Goal: Task Accomplishment & Management: Complete application form

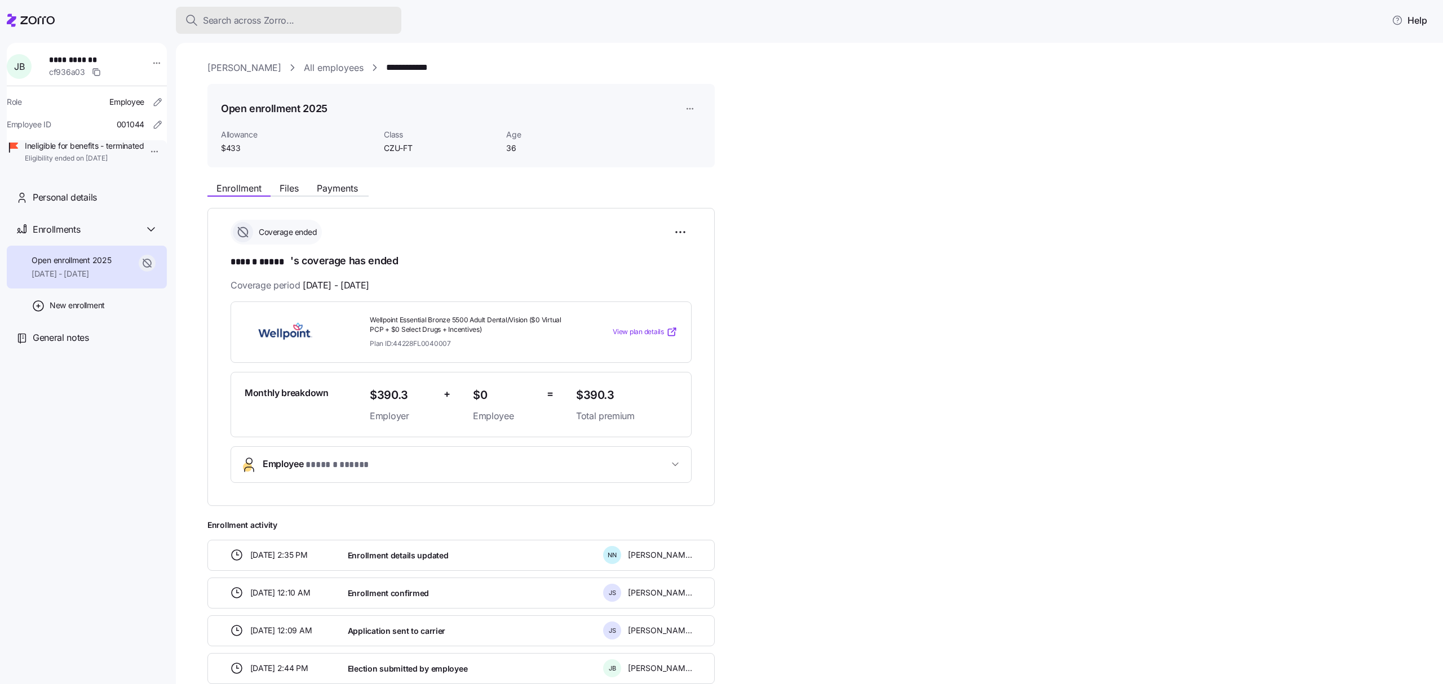
click at [307, 15] on div "Search across Zorro..." at bounding box center [288, 21] width 207 height 14
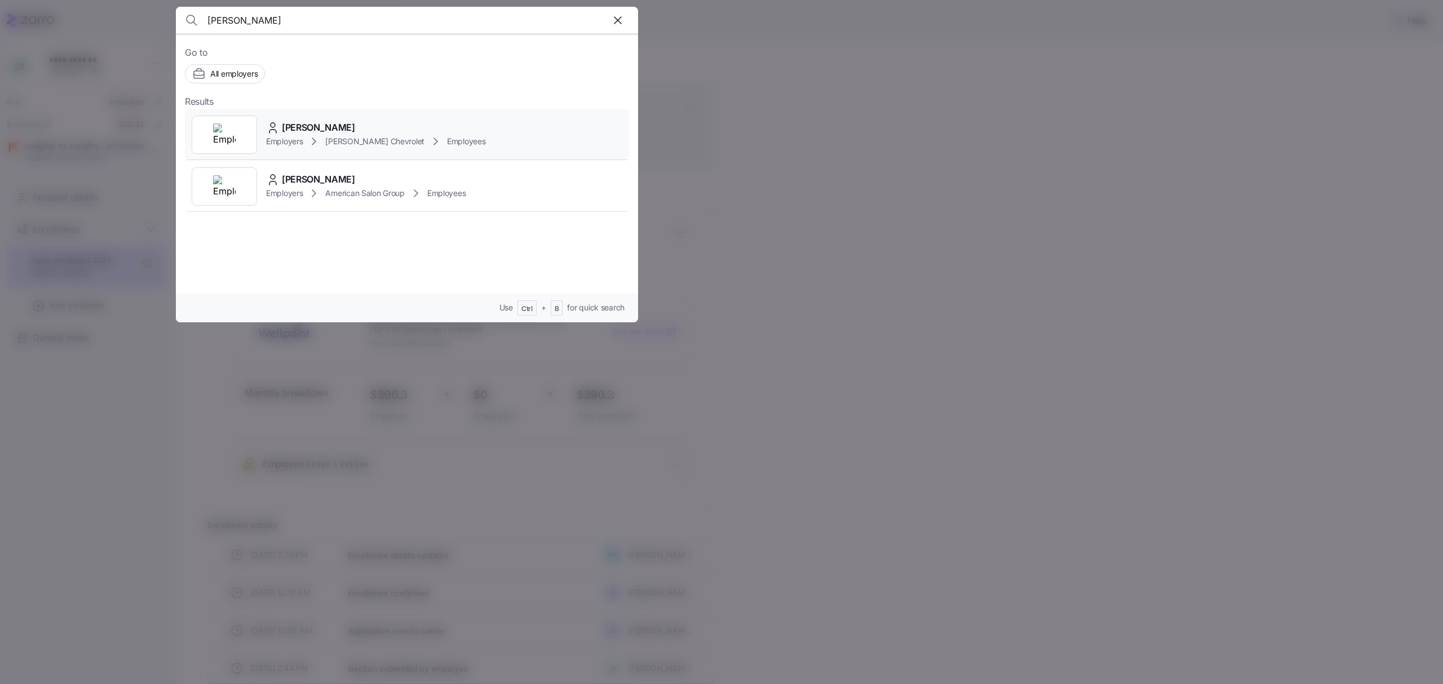
type input "ledbetter"
click at [331, 135] on div "Employers NeSmith Chevrolet Employees" at bounding box center [376, 142] width 220 height 14
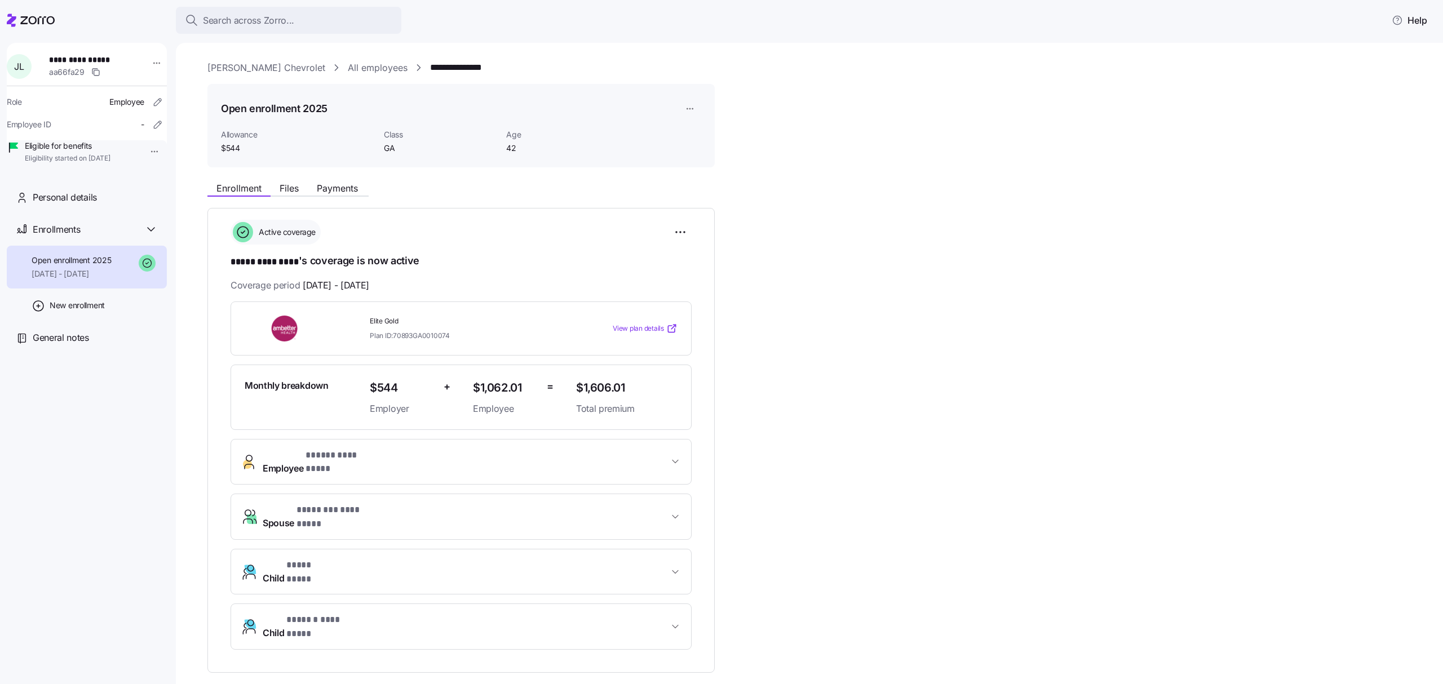
click at [149, 149] on html "**********" at bounding box center [721, 338] width 1443 height 677
click at [167, 174] on div "Terminate employee" at bounding box center [183, 177] width 75 height 12
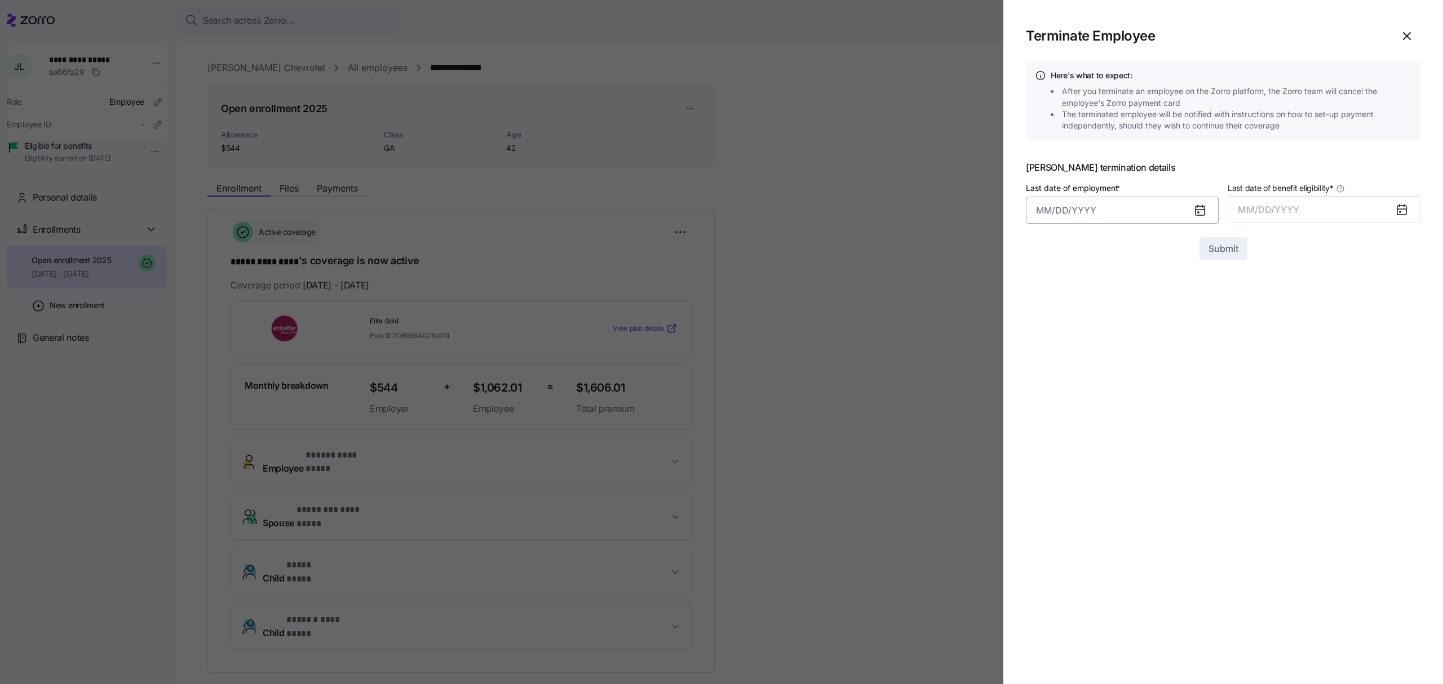
click at [1133, 210] on input "Last date of employment *" at bounding box center [1122, 210] width 193 height 27
click at [1104, 325] on button "10" at bounding box center [1104, 330] width 27 height 27
type input "September 10, 2025"
click at [1278, 208] on span "MM/DD/YYYY" at bounding box center [1267, 209] width 61 height 11
click at [1397, 337] on button "Sep" at bounding box center [1397, 335] width 64 height 27
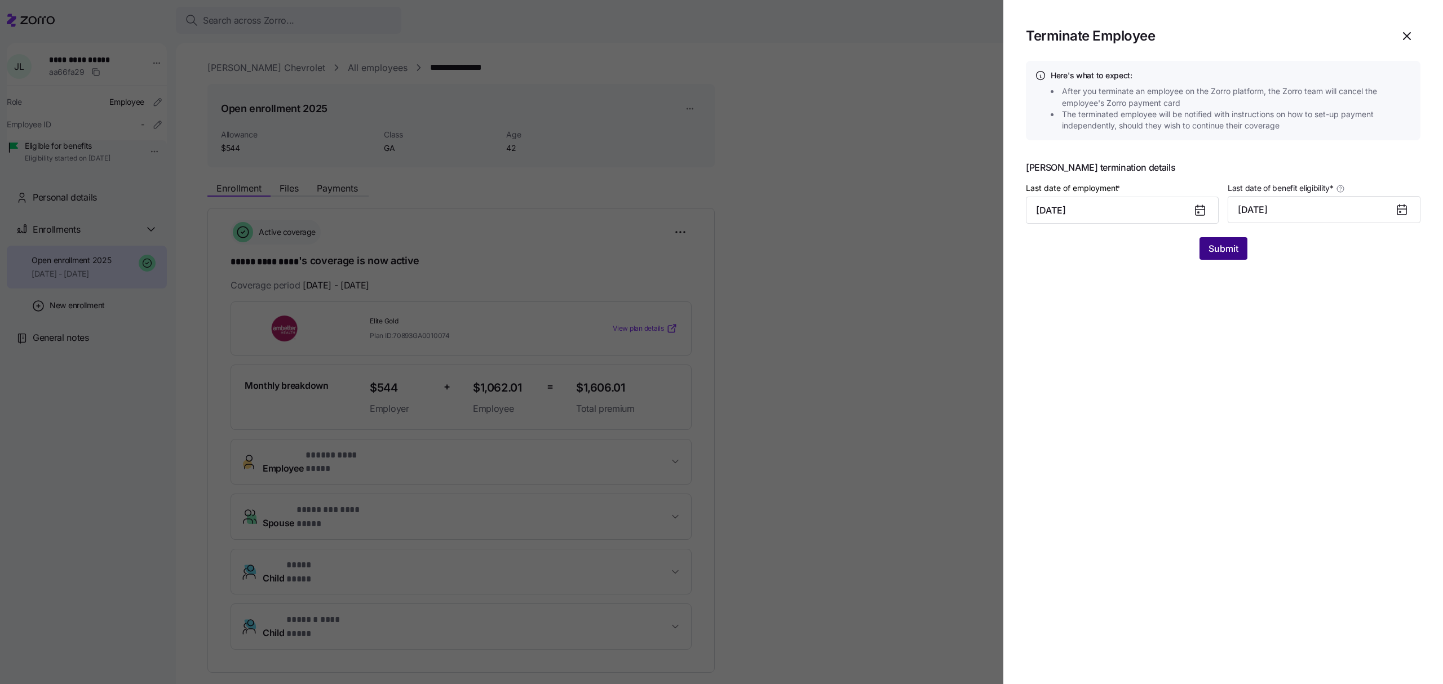
click at [1222, 243] on span "Submit" at bounding box center [1223, 249] width 30 height 14
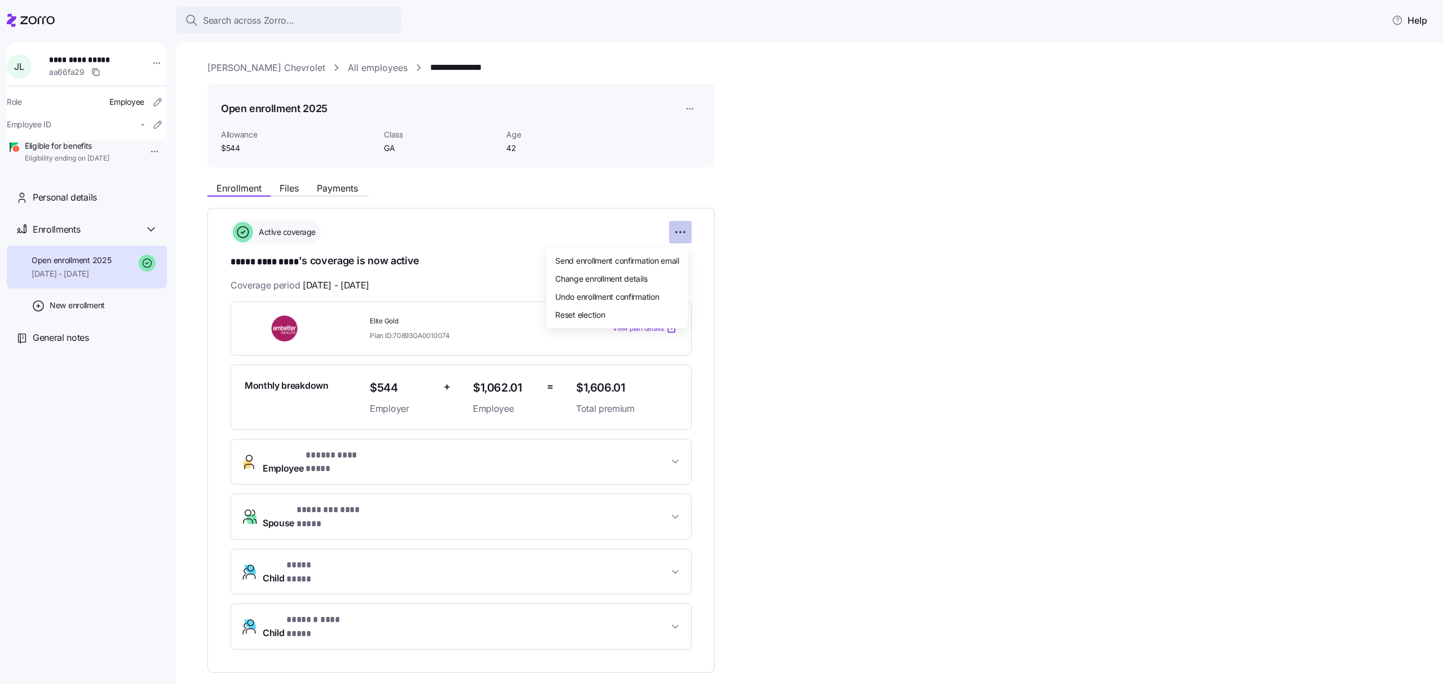
click at [675, 234] on html "**********" at bounding box center [721, 338] width 1443 height 677
click at [655, 281] on div "Change enrollment details" at bounding box center [617, 278] width 132 height 18
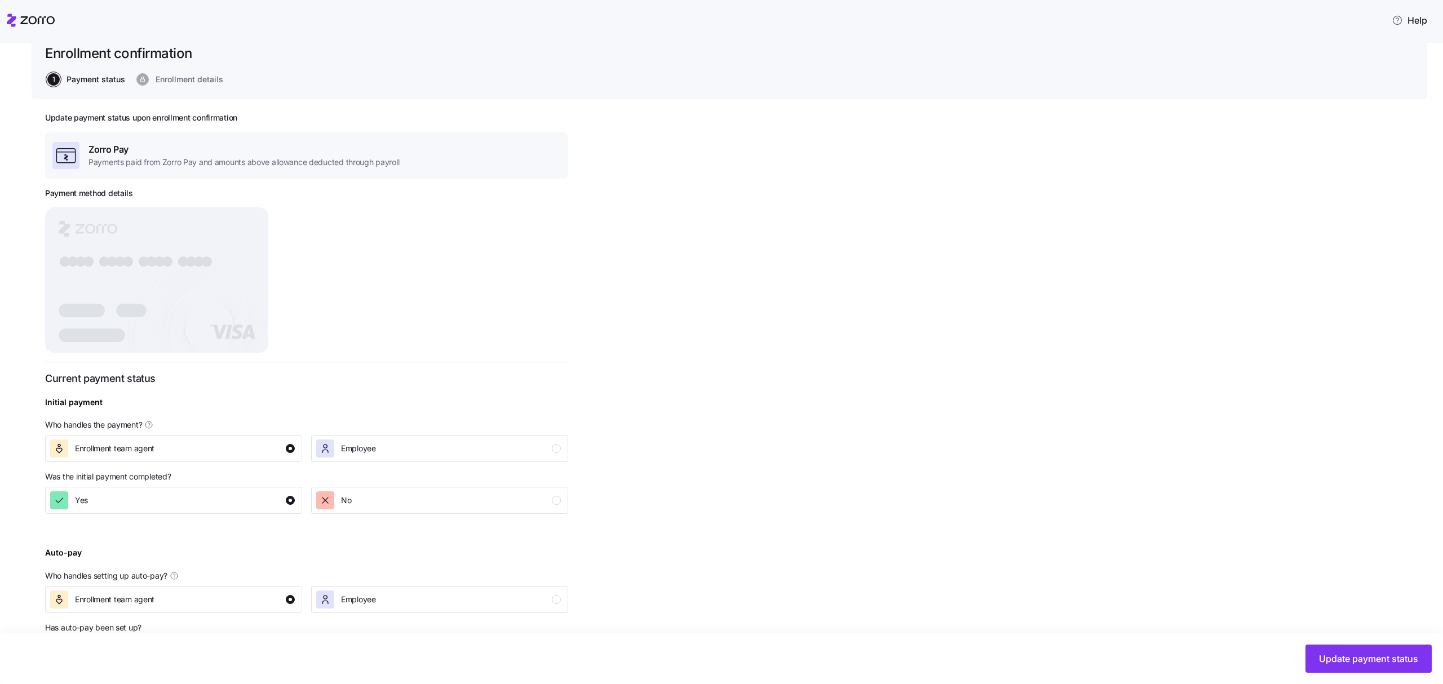
scroll to position [131, 0]
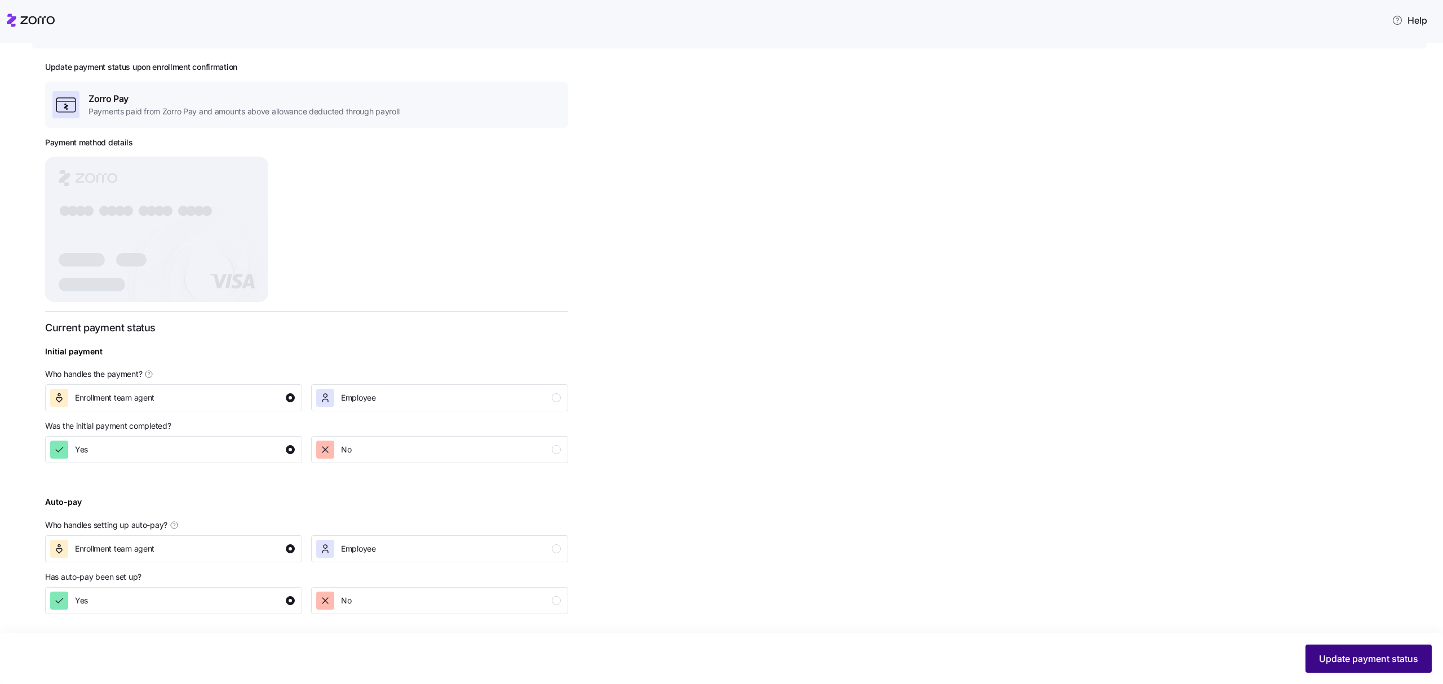
click at [1394, 661] on span "Update payment status" at bounding box center [1368, 659] width 99 height 14
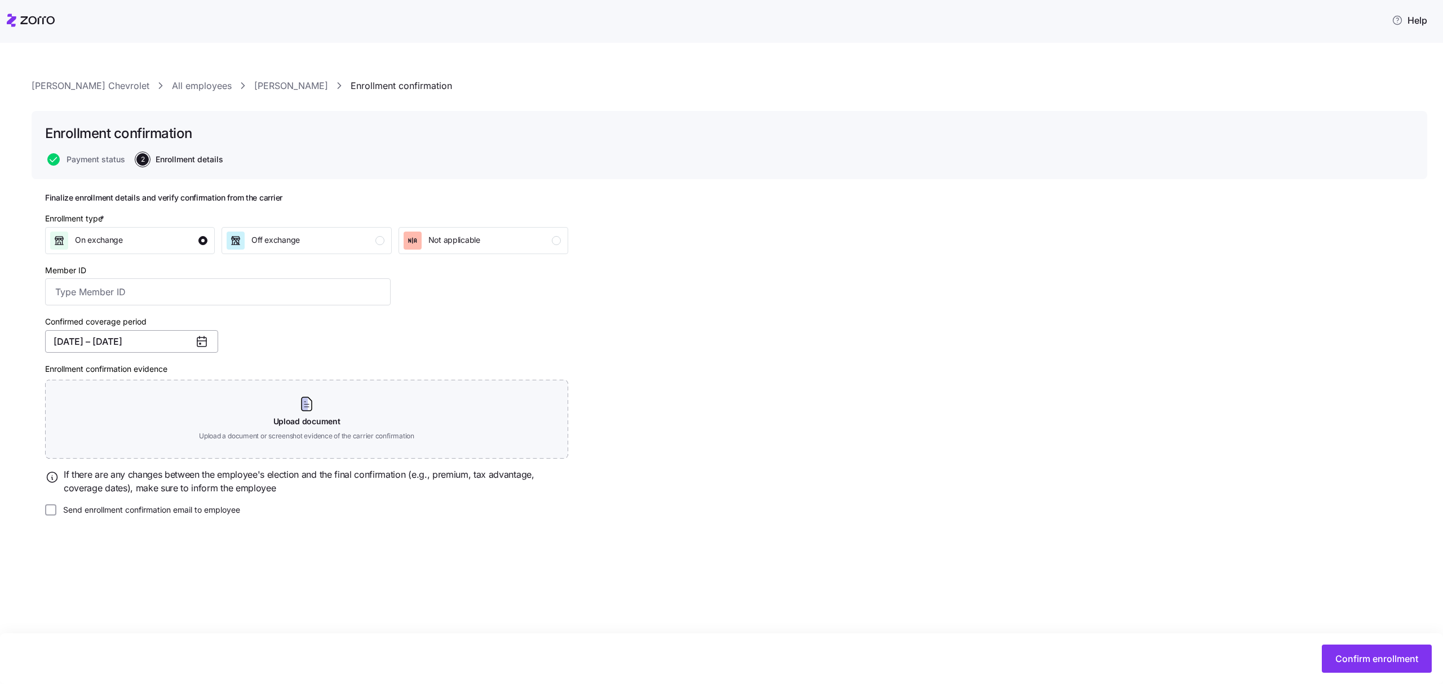
click at [134, 339] on button "02/01/2025 – 12/31/2025" at bounding box center [131, 341] width 173 height 23
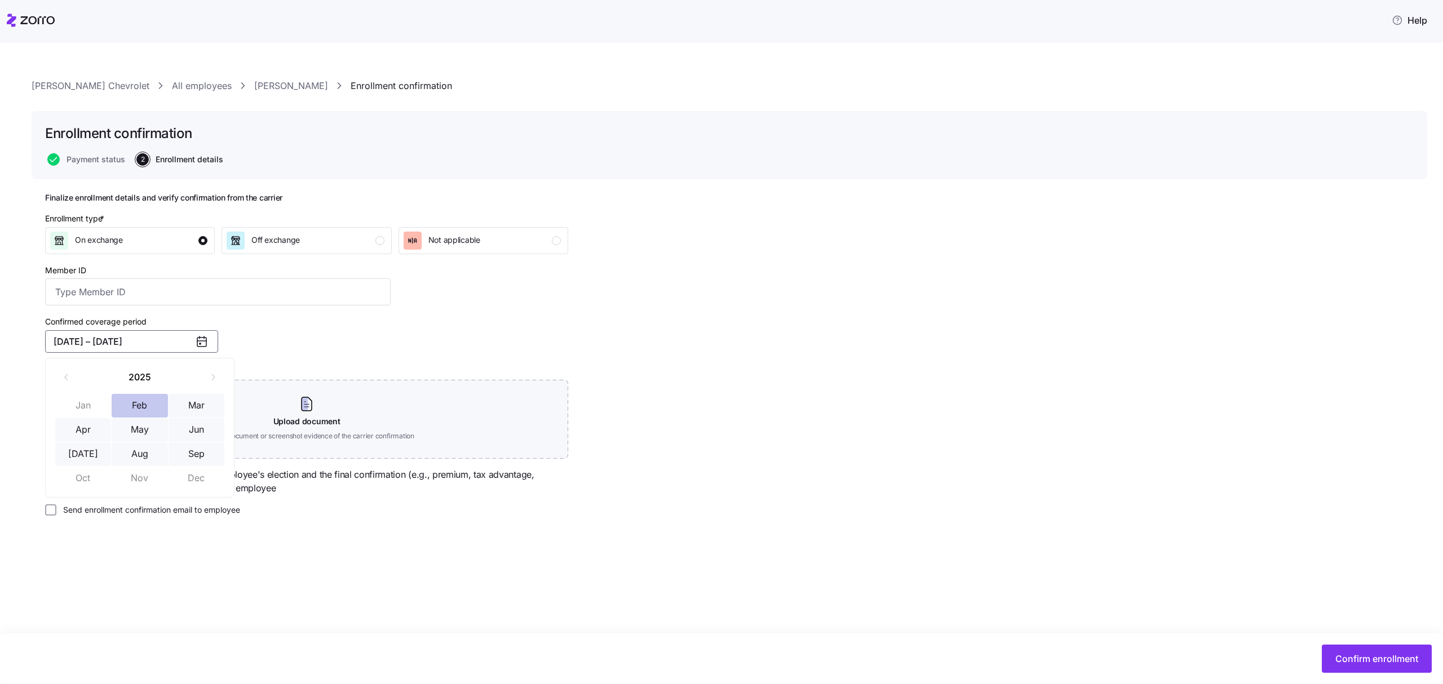
click at [151, 398] on button "Feb" at bounding box center [140, 406] width 56 height 24
click at [185, 452] on button "Sep" at bounding box center [196, 454] width 56 height 24
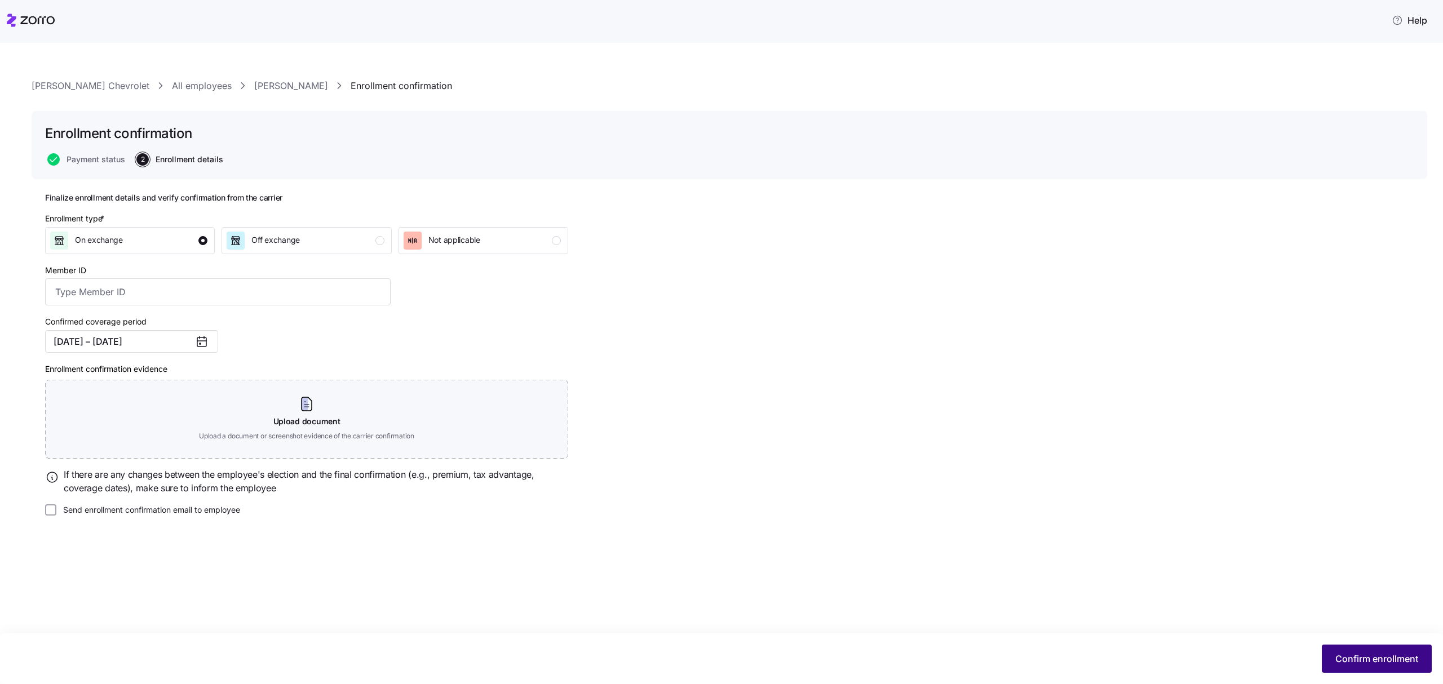
click at [1364, 658] on span "Confirm enrollment" at bounding box center [1376, 659] width 83 height 14
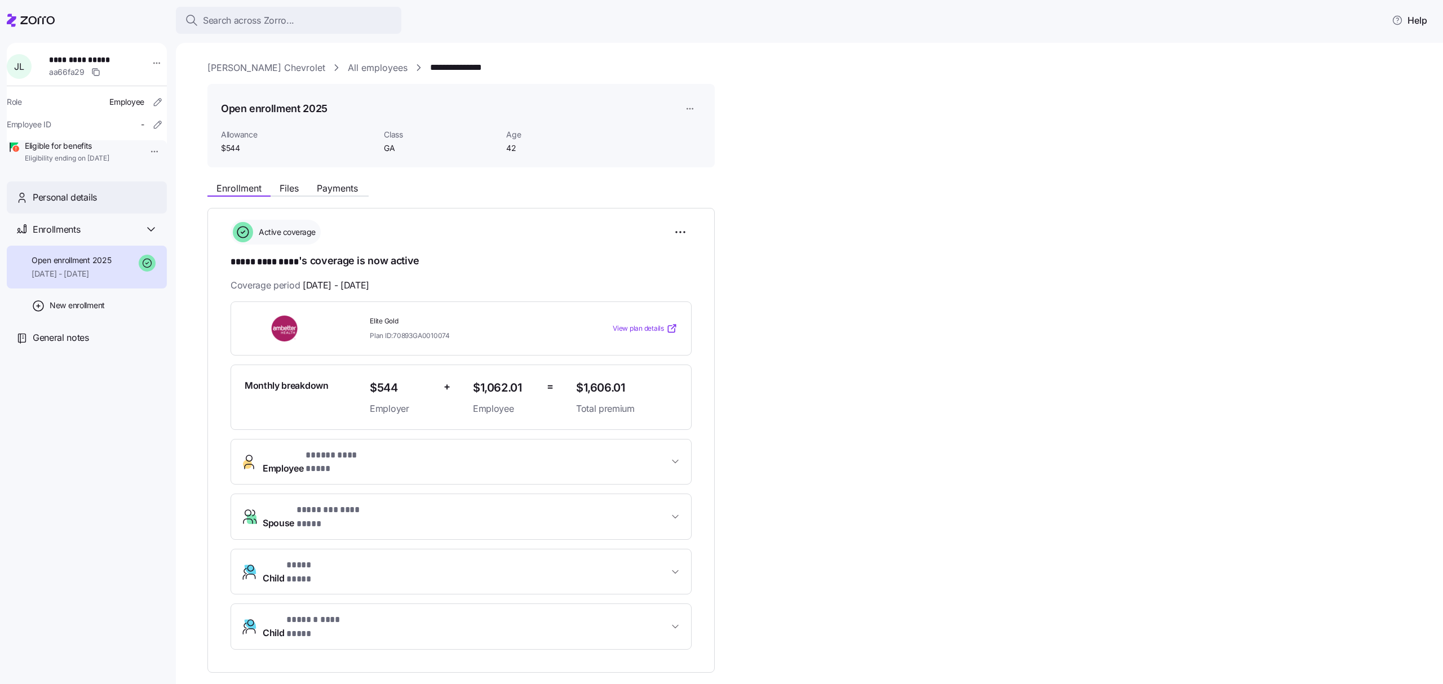
click at [105, 205] on div "Personal details" at bounding box center [95, 197] width 125 height 14
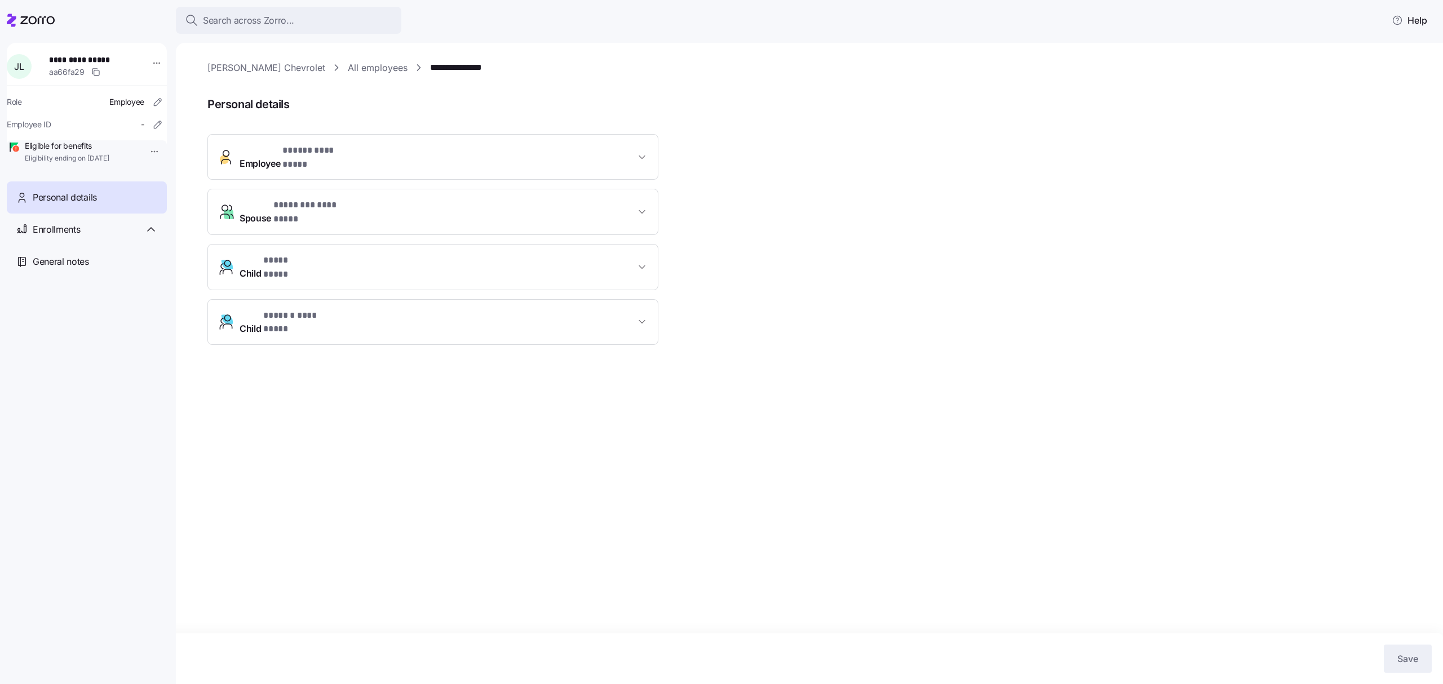
click at [412, 144] on button "Employee * ***** ********* *" at bounding box center [433, 157] width 450 height 45
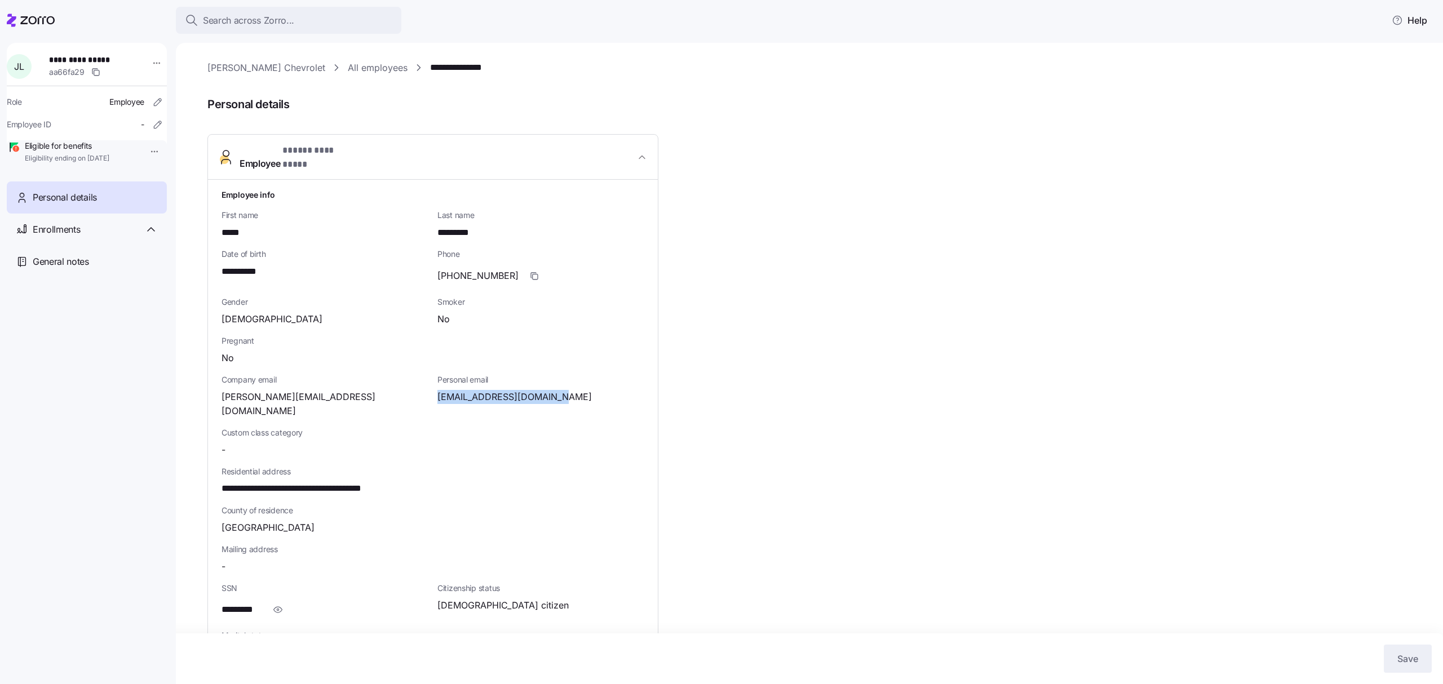
drag, startPoint x: 551, startPoint y: 388, endPoint x: 433, endPoint y: 398, distance: 117.6
click at [433, 398] on div "Personal email jledbetter82@hotmail.com" at bounding box center [541, 396] width 216 height 53
copy span "jledbetter82@hotmail.com"
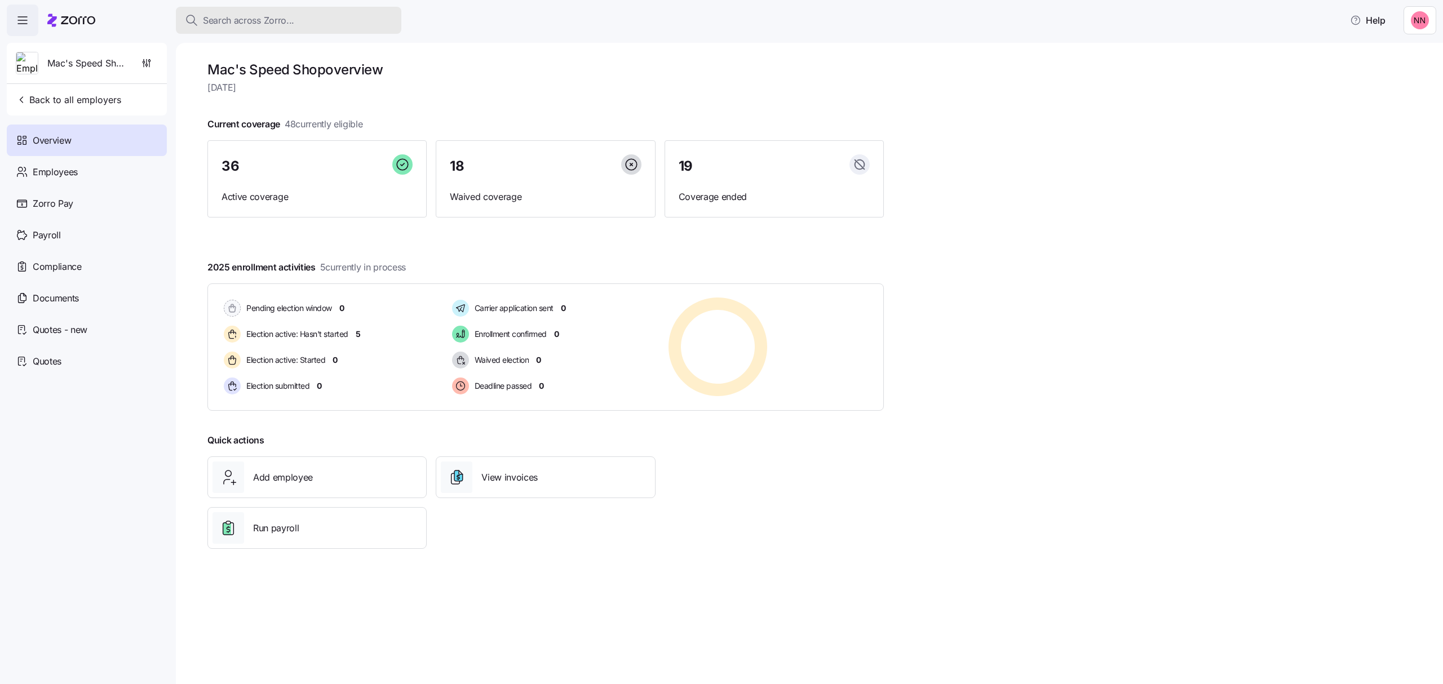
click at [304, 14] on div "Search across Zorro..." at bounding box center [288, 21] width 207 height 14
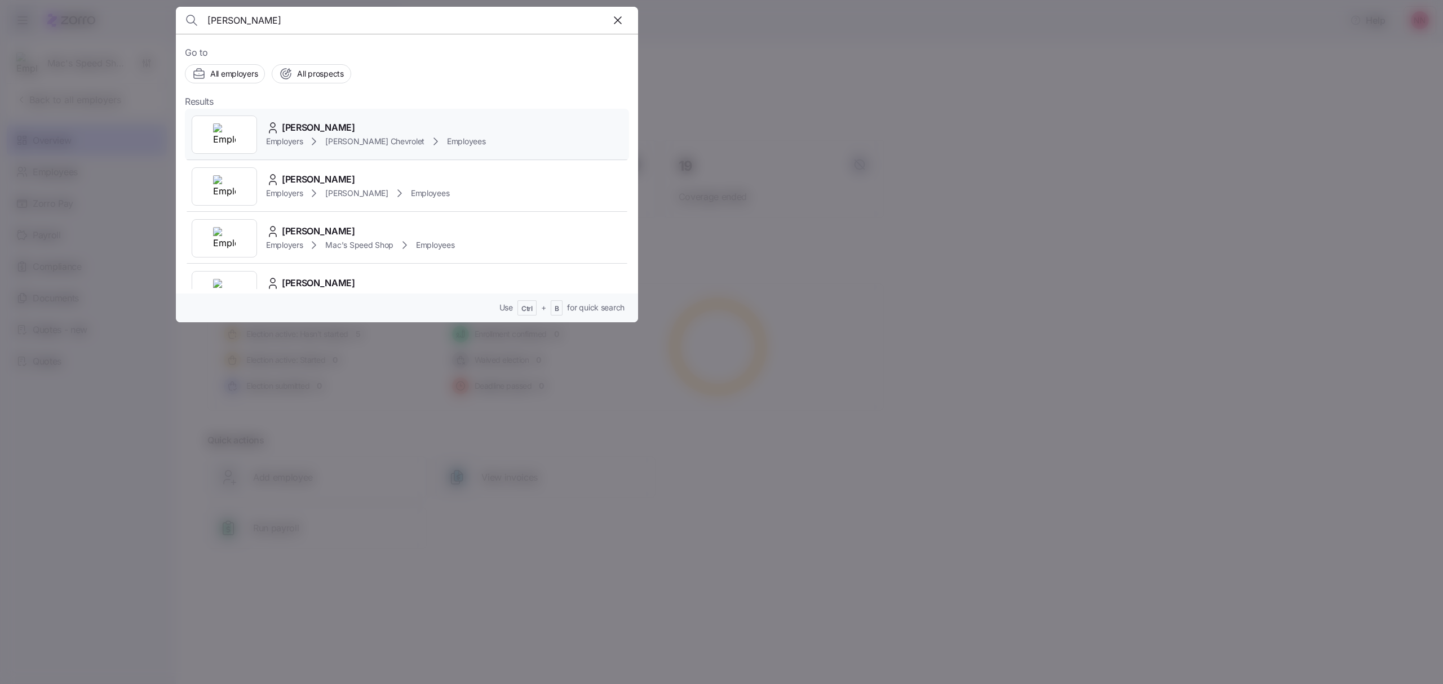
type input "[PERSON_NAME]"
click at [334, 121] on span "[PERSON_NAME]" at bounding box center [318, 128] width 73 height 14
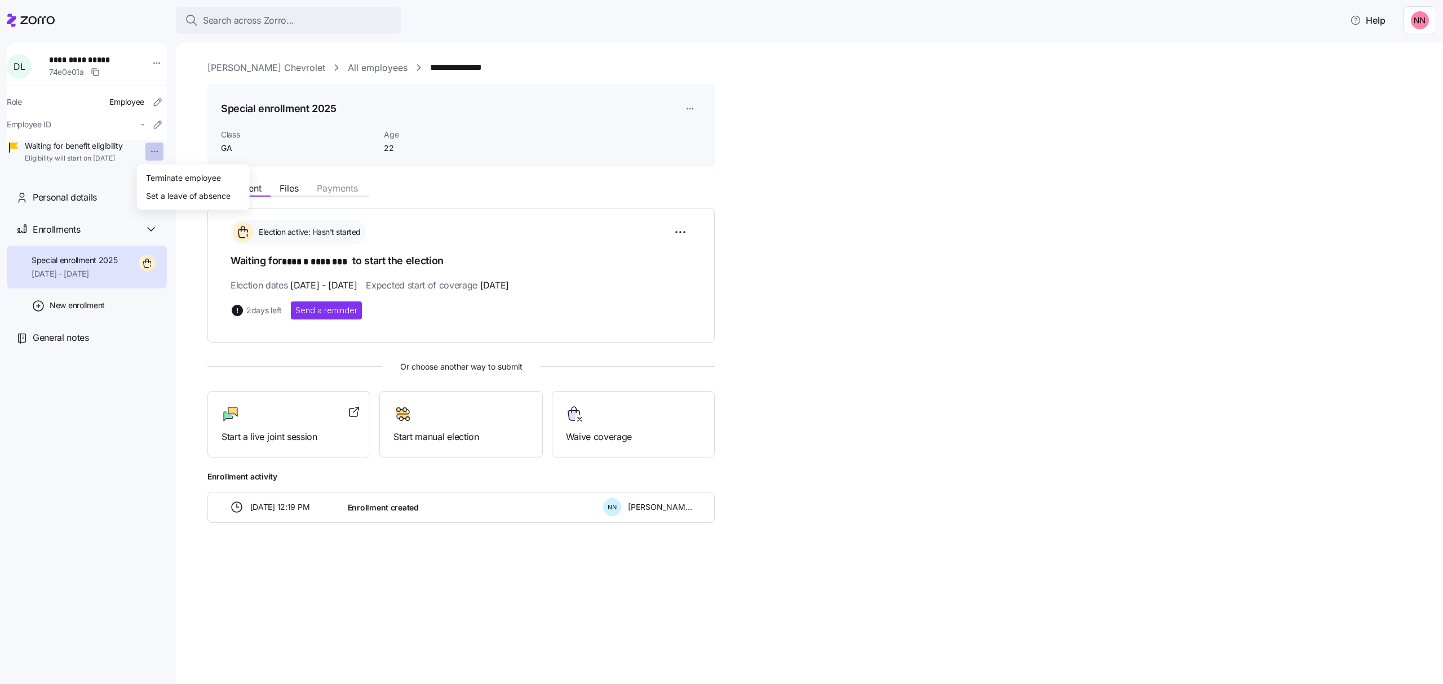
click at [148, 151] on html "**********" at bounding box center [721, 338] width 1443 height 677
click at [161, 176] on div "Terminate employee" at bounding box center [183, 177] width 75 height 12
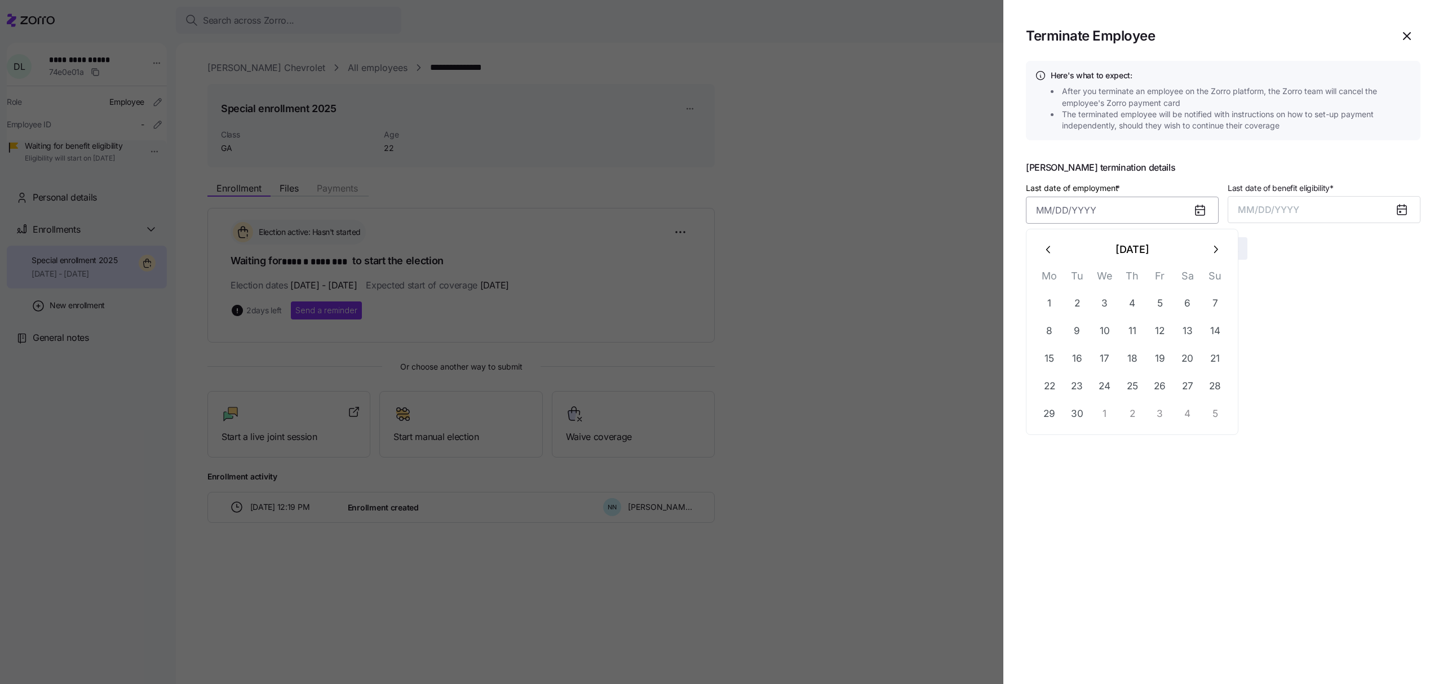
click at [1084, 212] on input "Last date of employment *" at bounding box center [1122, 210] width 193 height 27
click at [1159, 303] on button "5" at bounding box center [1159, 303] width 27 height 27
type input "[DATE]"
click at [1333, 208] on button "MM/DD/YYYY" at bounding box center [1323, 209] width 193 height 27
click at [1397, 331] on button "Sep" at bounding box center [1397, 335] width 64 height 27
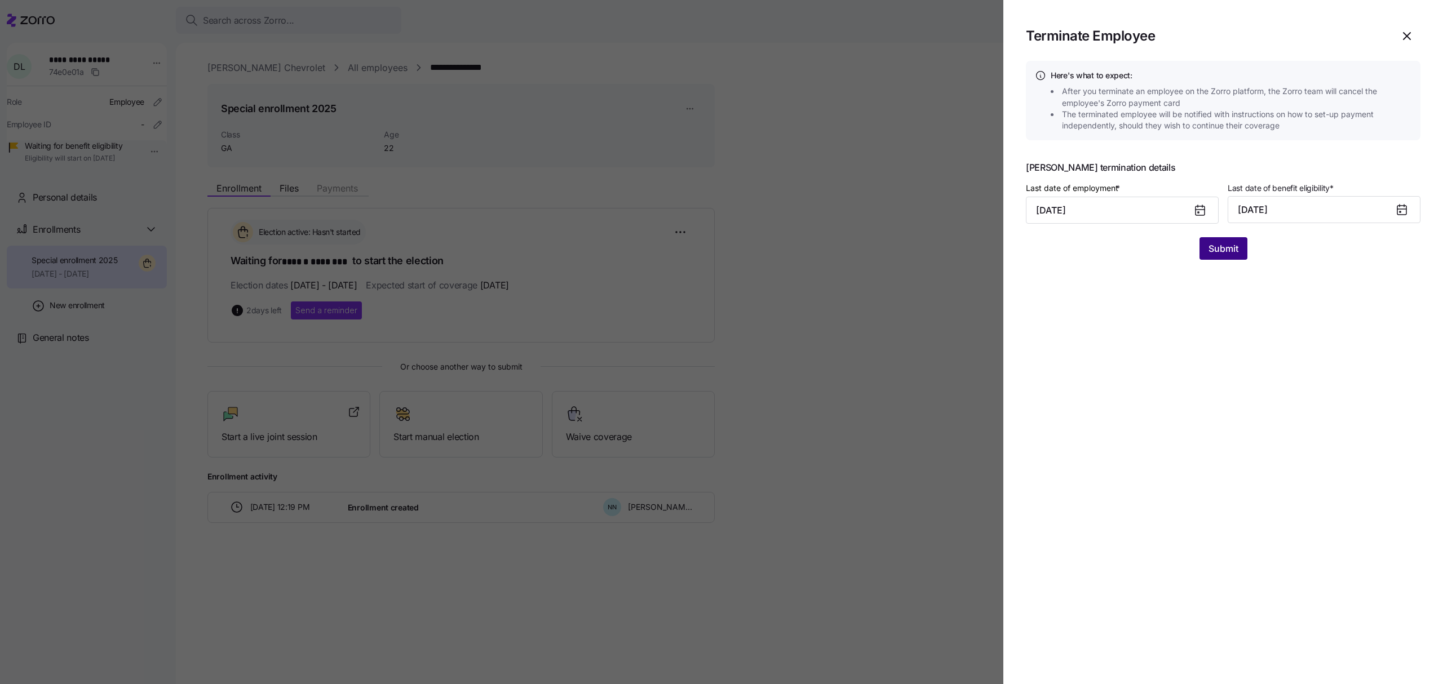
click at [1221, 242] on button "Submit" at bounding box center [1223, 248] width 48 height 23
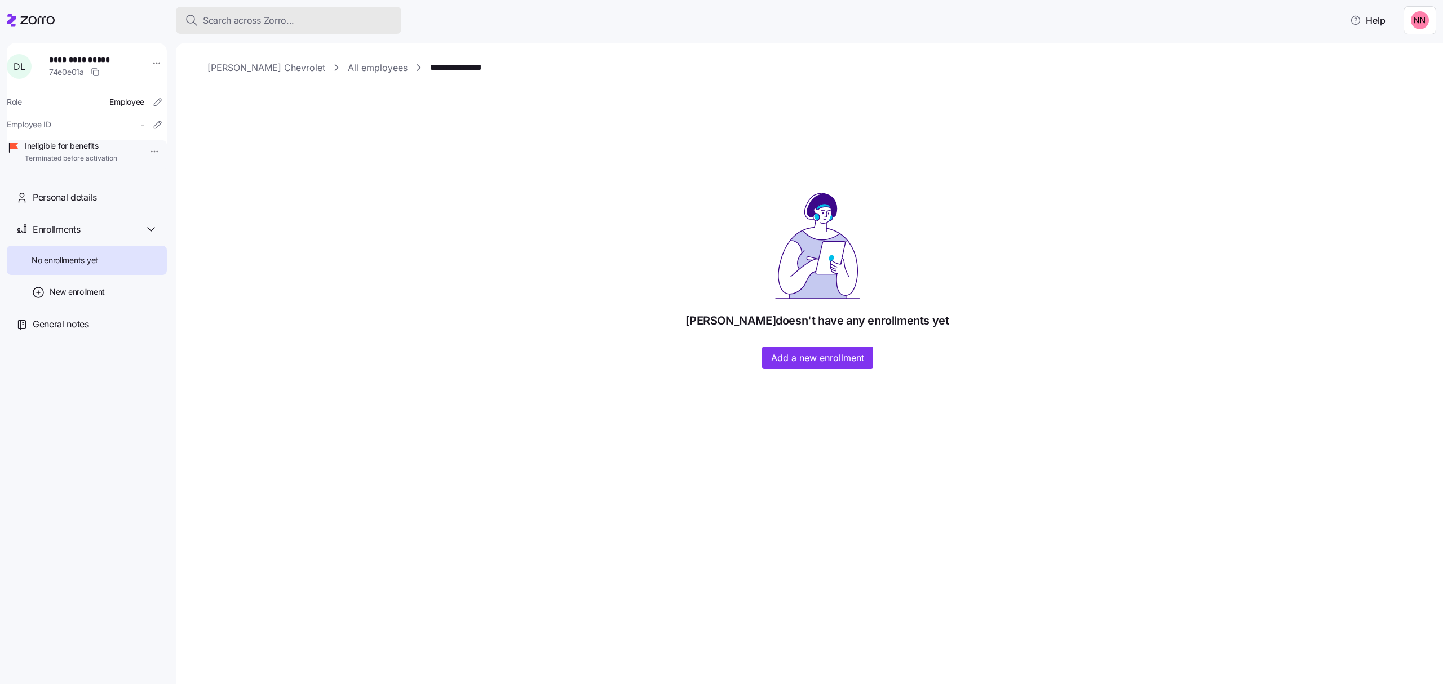
click at [258, 9] on button "Search across Zorro..." at bounding box center [288, 20] width 225 height 27
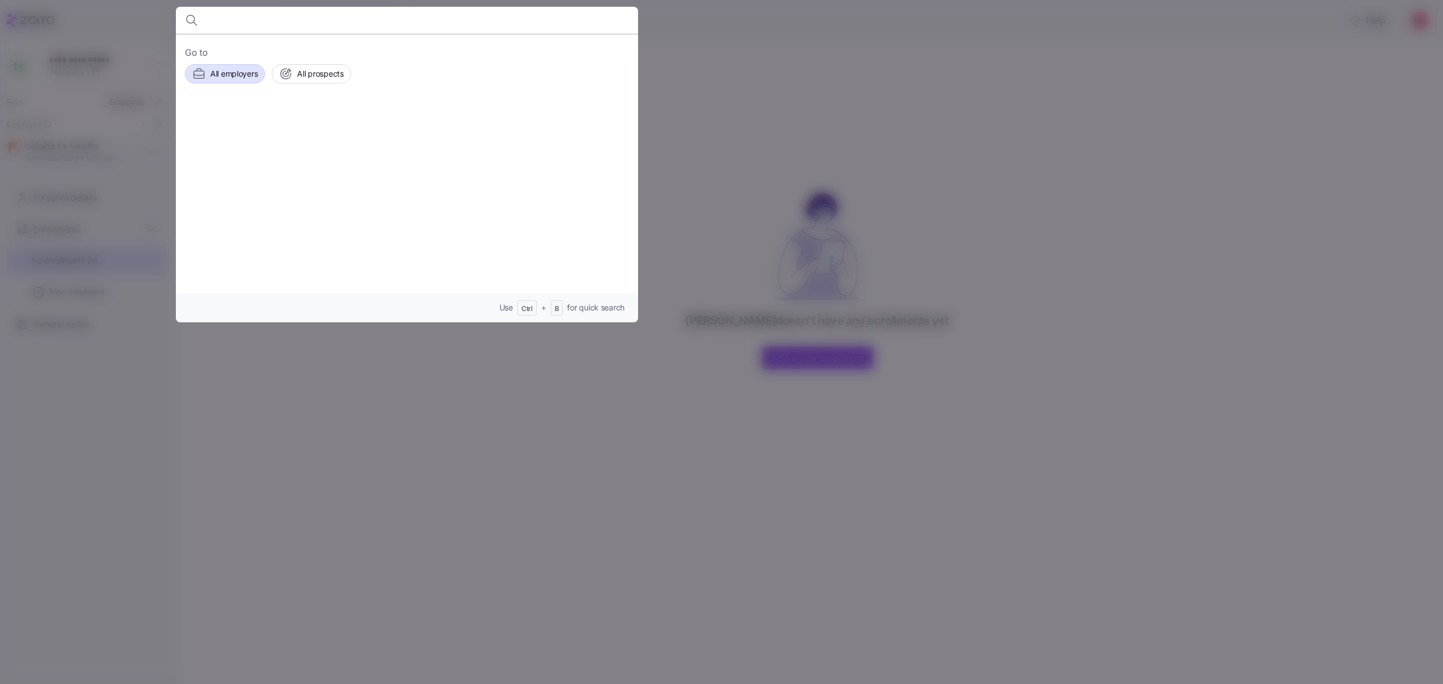
click at [240, 72] on span "All employers" at bounding box center [233, 73] width 47 height 11
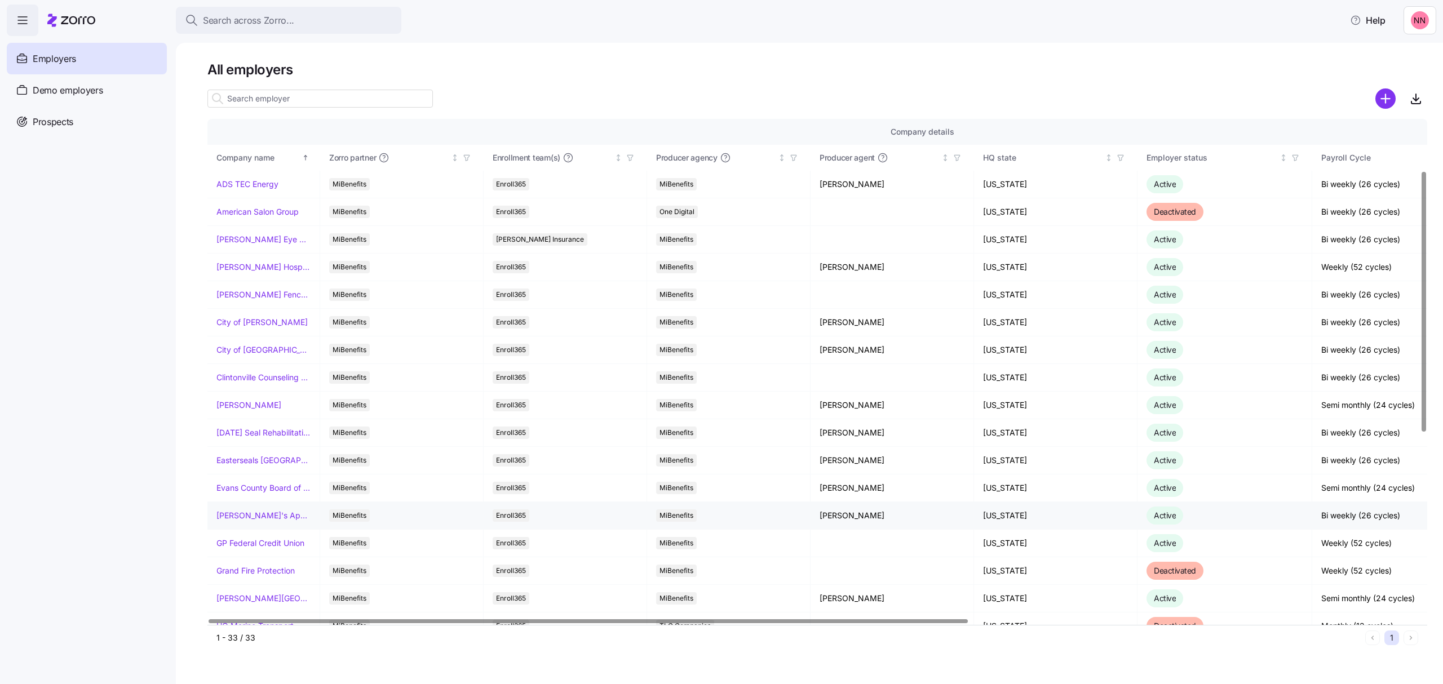
scroll to position [225, 0]
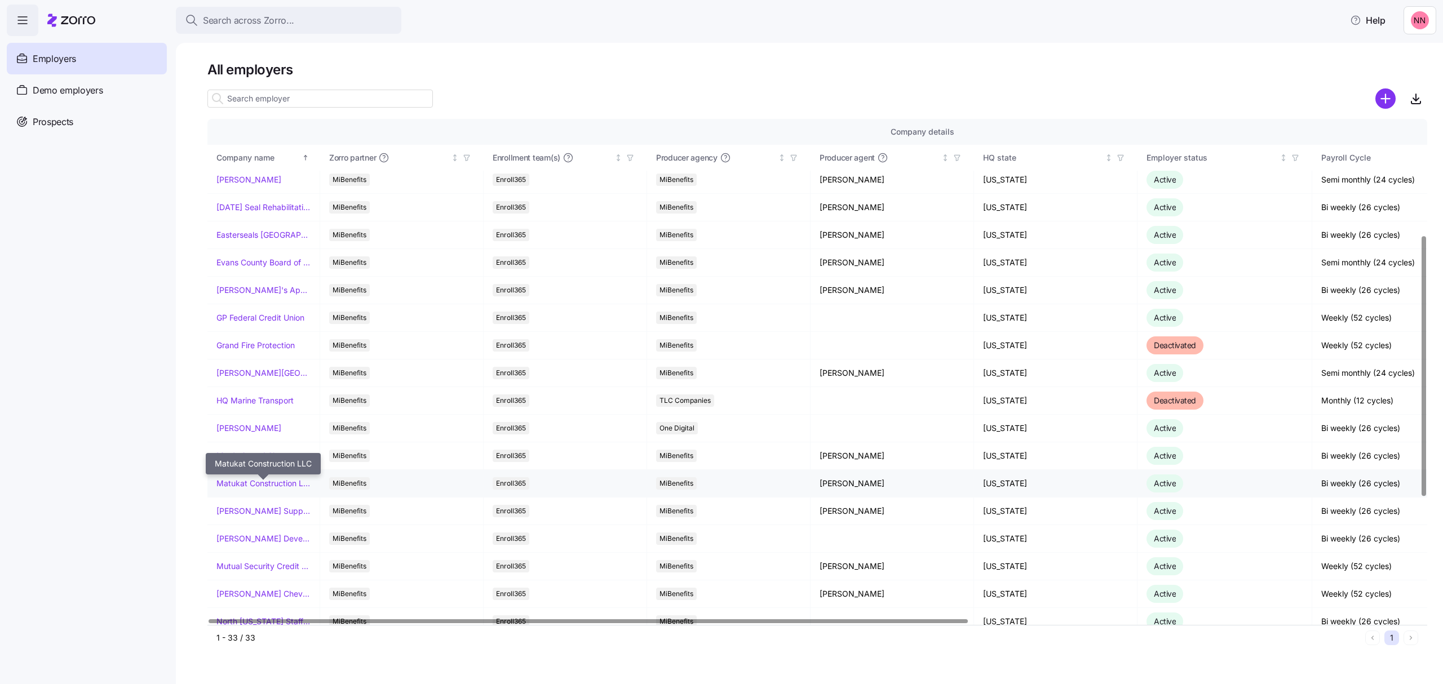
click at [268, 485] on link "Matukat Construction LLC" at bounding box center [263, 483] width 94 height 11
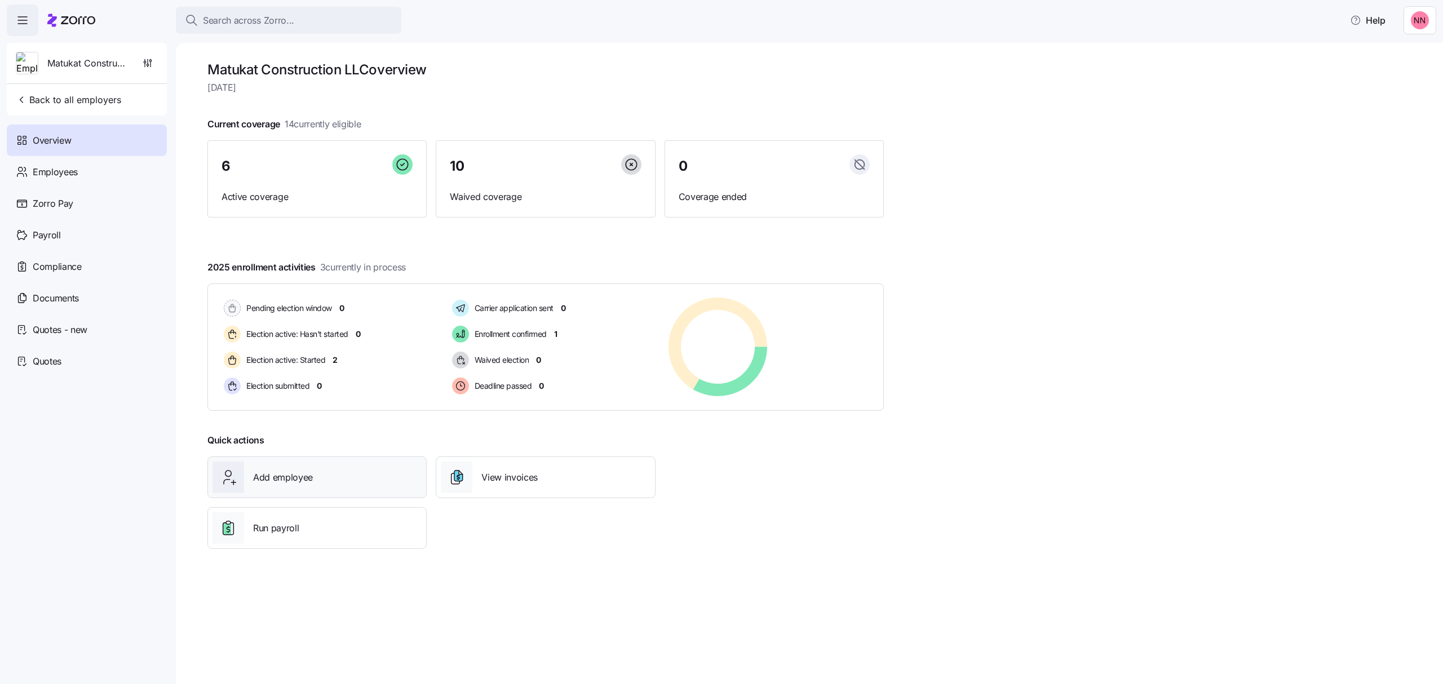
click at [343, 467] on div "Add employee" at bounding box center [316, 478] width 209 height 32
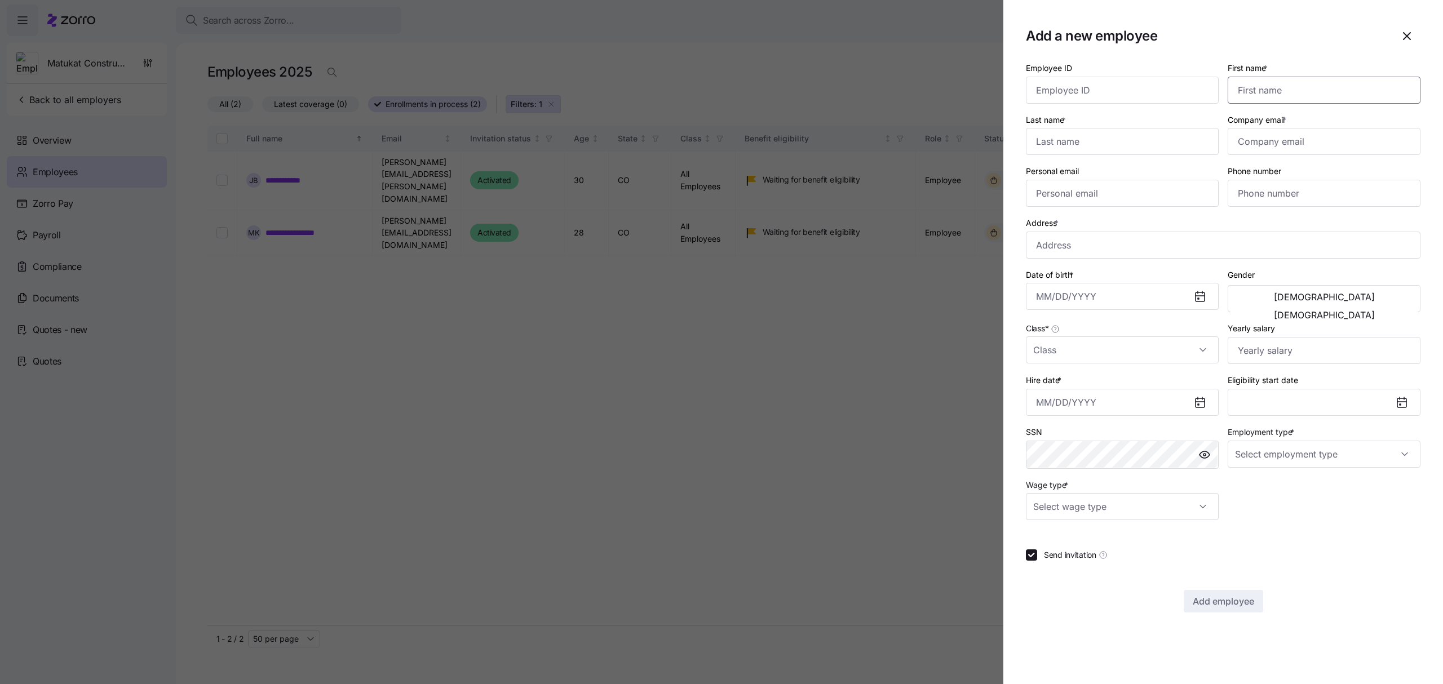
click at [1276, 92] on input "First name *" at bounding box center [1323, 90] width 193 height 27
type input "[PERSON_NAME]"
click at [1268, 143] on input "Company email *" at bounding box center [1323, 141] width 193 height 27
paste input "[PERSON_NAME][EMAIL_ADDRESS][PERSON_NAME][DOMAIN_NAME]"
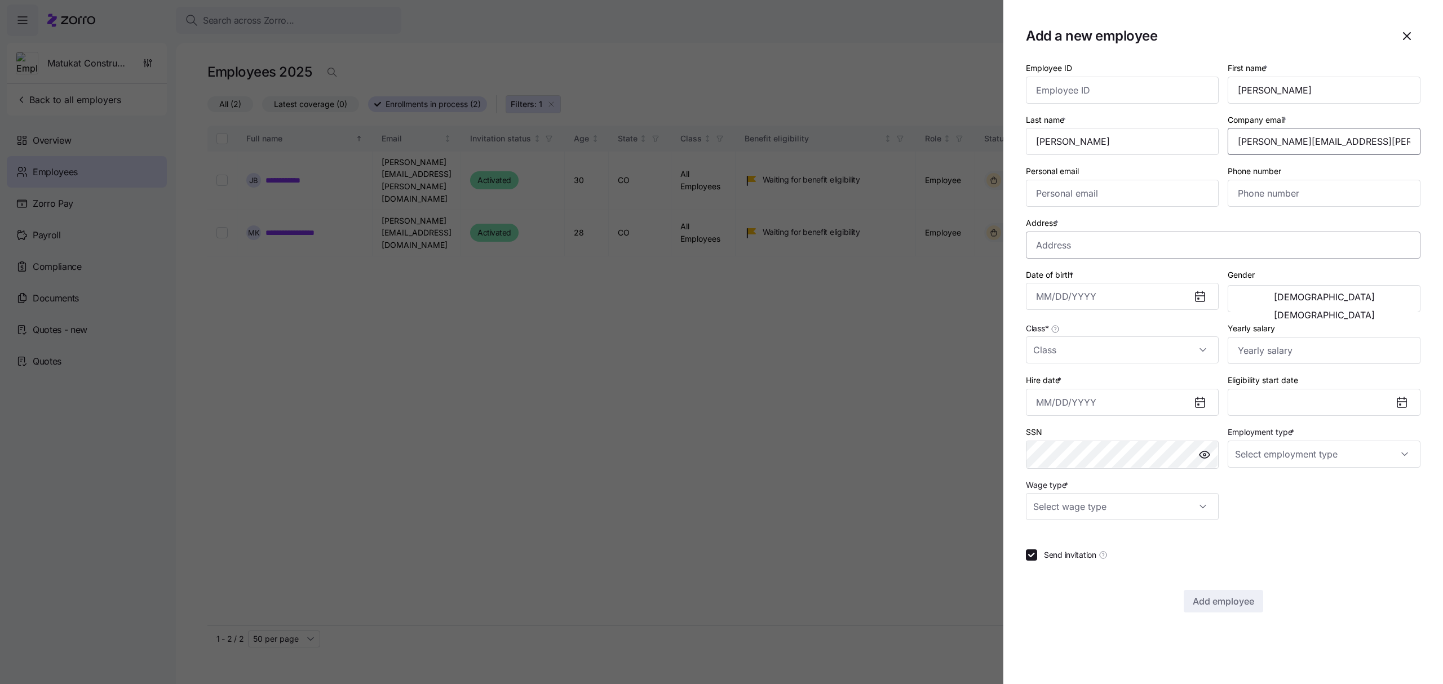
type input "[PERSON_NAME][EMAIL_ADDRESS][PERSON_NAME][DOMAIN_NAME]"
click at [1081, 192] on input "Personal email" at bounding box center [1122, 193] width 193 height 27
paste input "[EMAIL_ADDRESS][DOMAIN_NAME]"
type input "[EMAIL_ADDRESS][DOMAIN_NAME]"
click at [1259, 192] on input "Phone number" at bounding box center [1323, 193] width 193 height 27
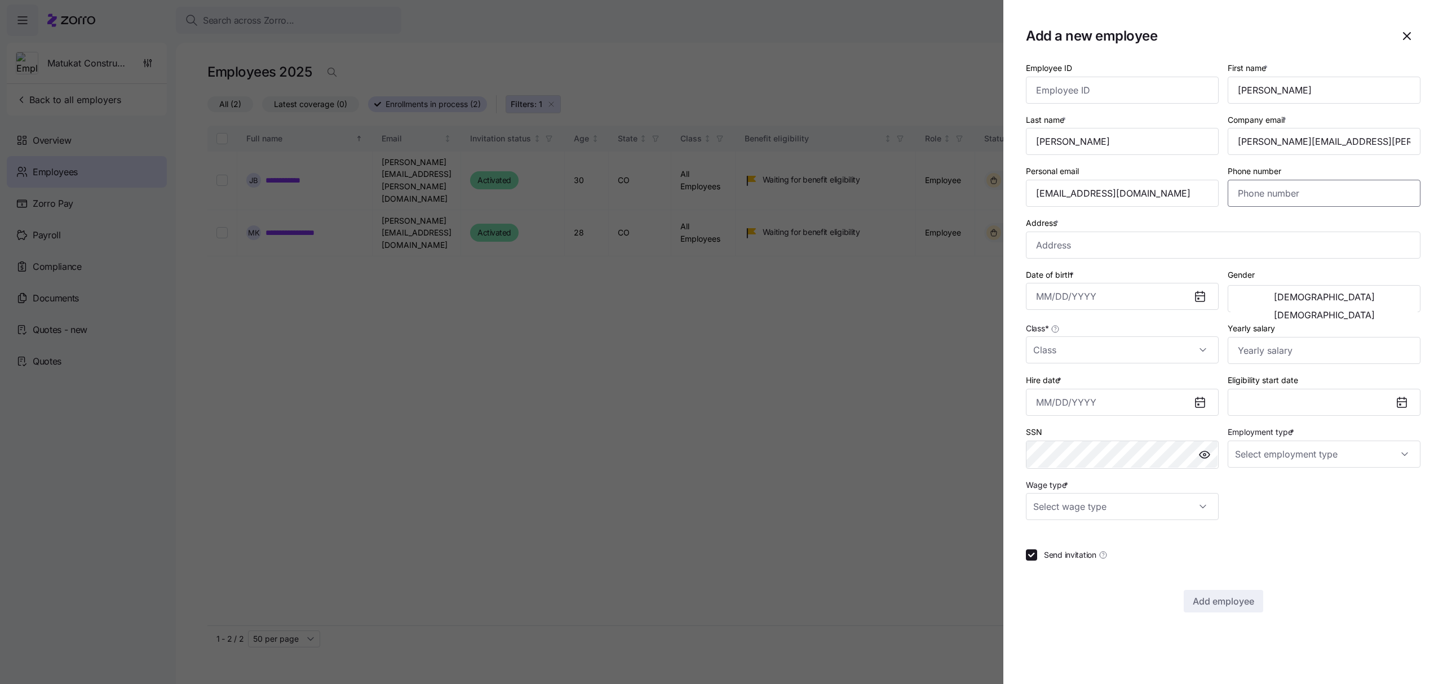
paste input "[PHONE_NUMBER]"
type input "[PHONE_NUMBER]"
click at [1062, 249] on input "Address *" at bounding box center [1223, 245] width 394 height 27
paste input "7370 Banberry Dr"
type input "[STREET_ADDRESS][US_STATE]"
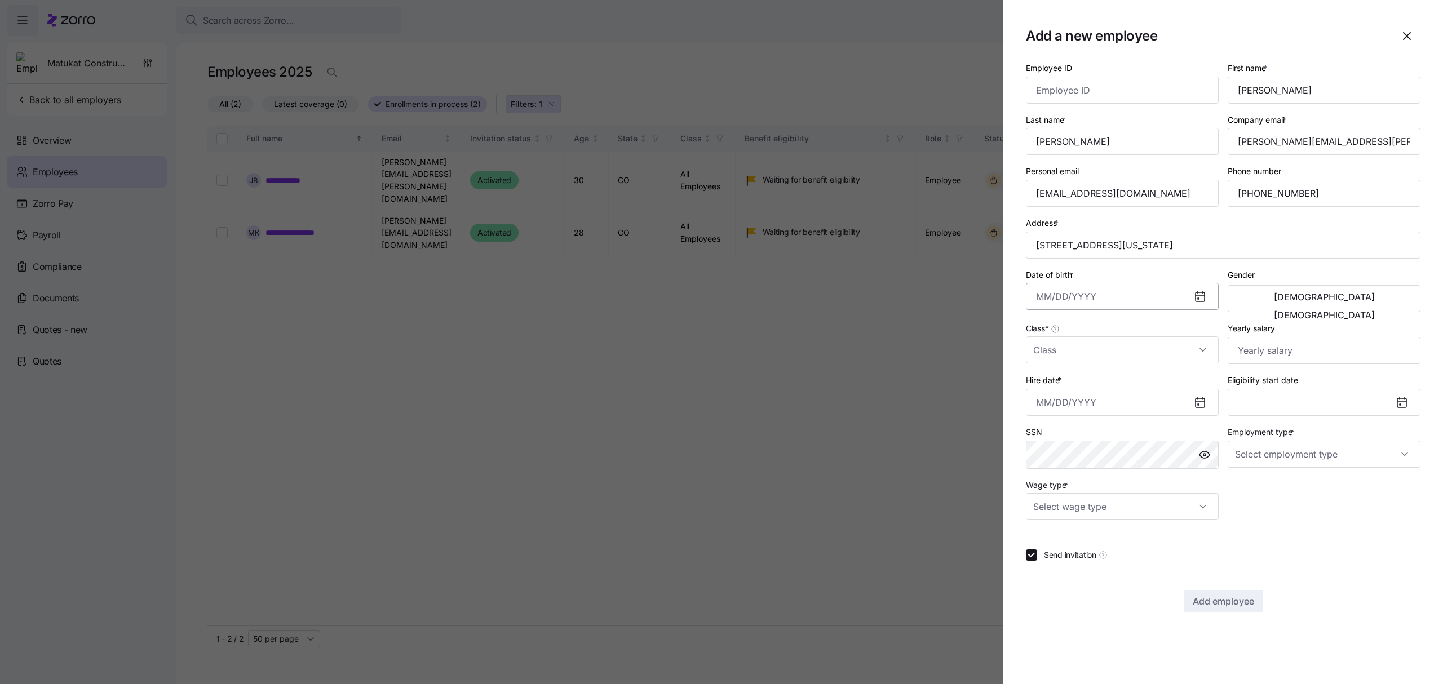
click at [1085, 298] on input "Date of birth *" at bounding box center [1122, 296] width 193 height 27
paste input "[DATE]"
type input "[DATE]"
click at [1278, 299] on span "[DEMOGRAPHIC_DATA]" at bounding box center [1324, 296] width 101 height 9
click at [1144, 346] on input "Class *" at bounding box center [1122, 349] width 193 height 27
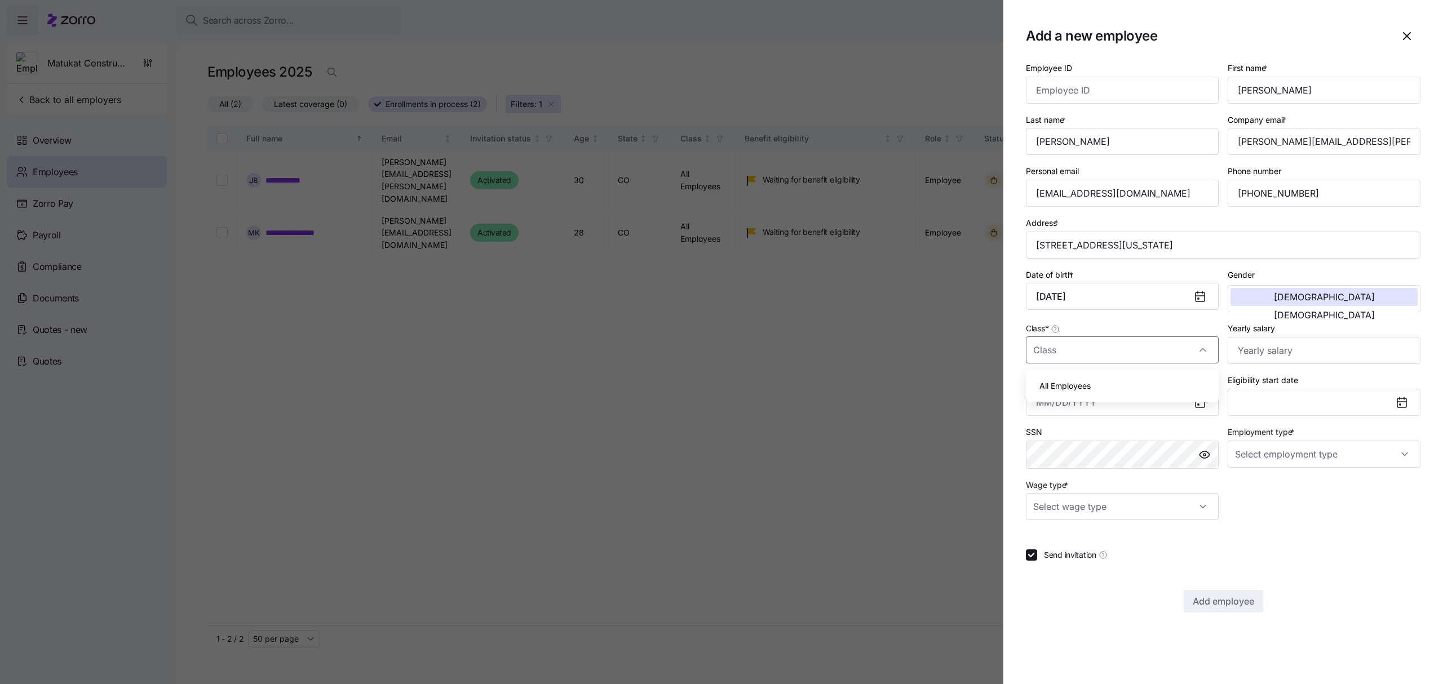
click at [1082, 384] on span "All Employees" at bounding box center [1064, 386] width 51 height 12
type input "All Employees"
click at [1354, 346] on input "Yearly salary" at bounding box center [1323, 350] width 193 height 27
type input "$60,000"
click at [1110, 403] on input "Hire date *" at bounding box center [1122, 402] width 193 height 27
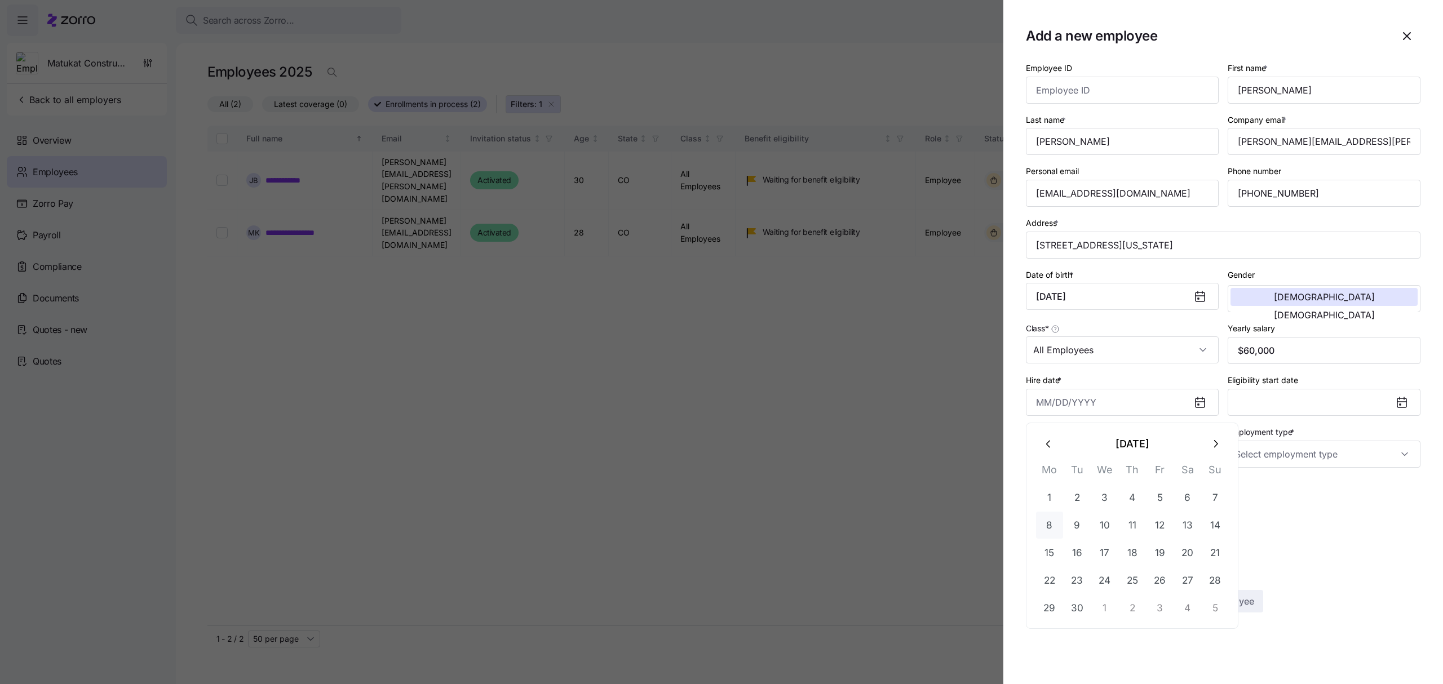
click at [1045, 522] on button "8" at bounding box center [1049, 525] width 27 height 27
type input "[DATE]"
click at [1283, 458] on input "Employment type *" at bounding box center [1323, 454] width 193 height 27
click at [1279, 487] on div "Full Time" at bounding box center [1324, 492] width 184 height 24
type input "Full Time"
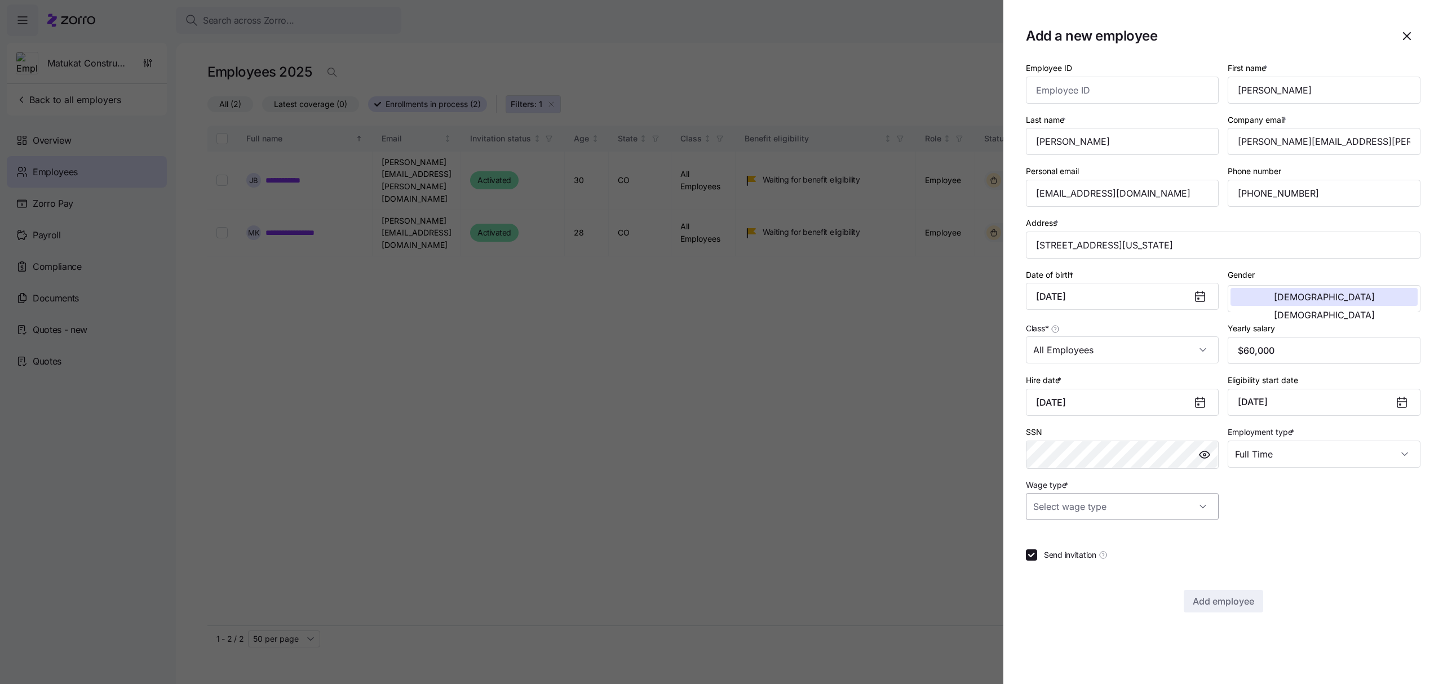
click at [1130, 511] on input "Wage type *" at bounding box center [1122, 506] width 193 height 27
click at [1066, 533] on div "Salary" at bounding box center [1122, 545] width 184 height 24
type input "Salary"
